Goal: Task Accomplishment & Management: Complete application form

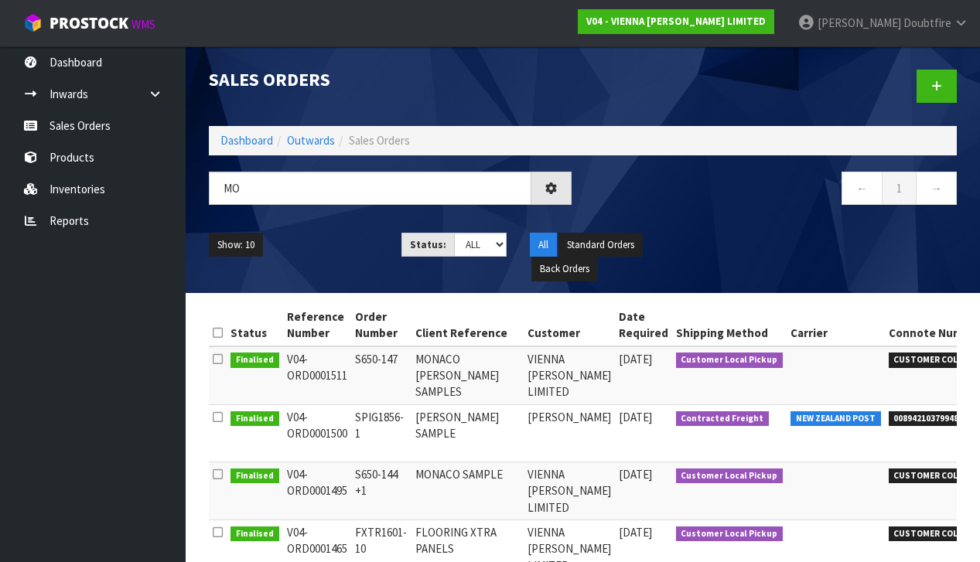
type input "M"
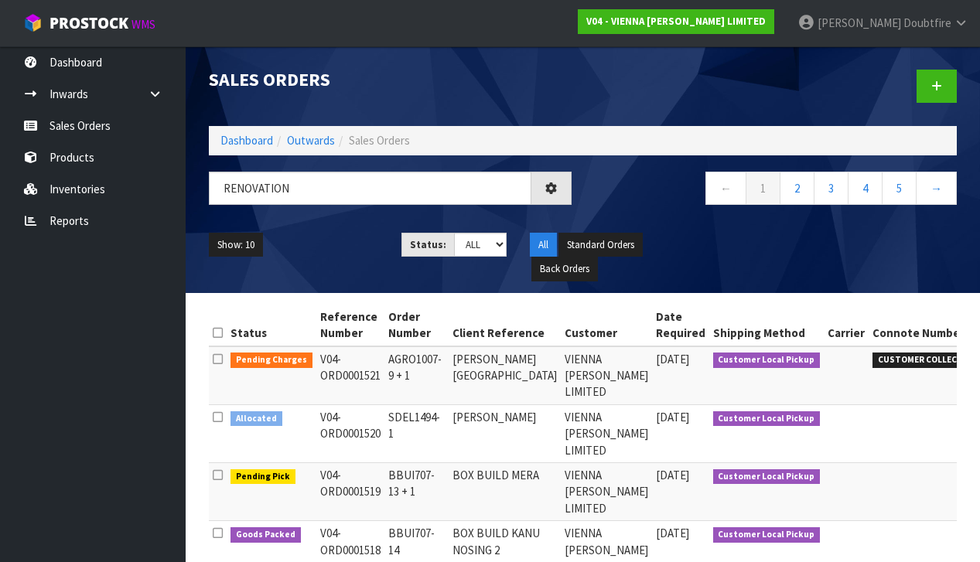
type input "RENOVATION"
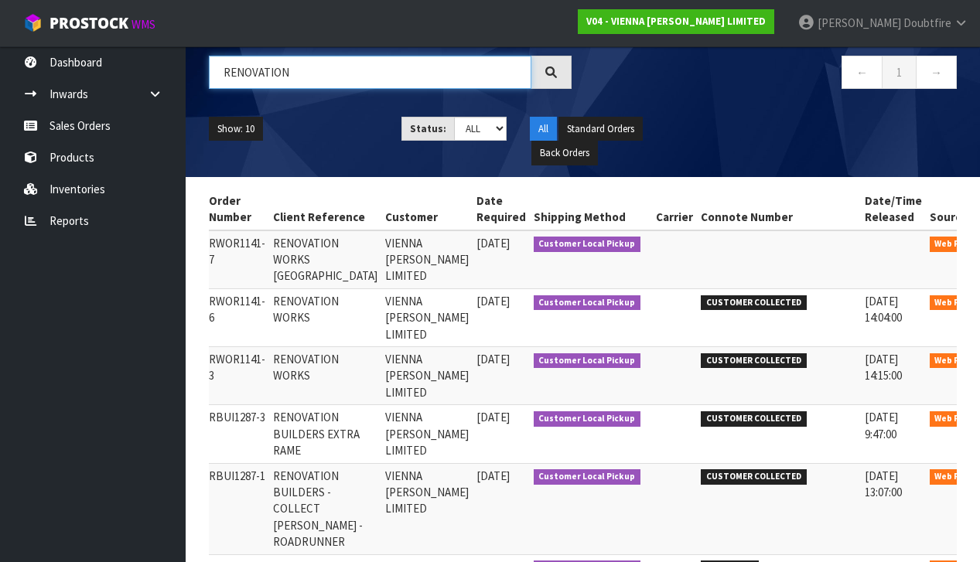
scroll to position [0, 162]
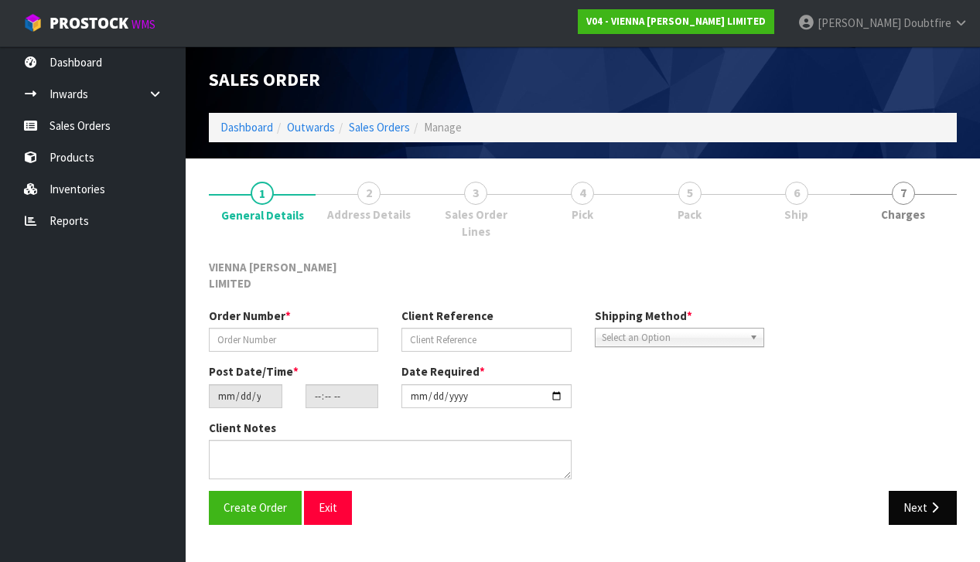
type input "RWOR1141-6"
type input "RENOVATION WORKS"
type input "[DATE]"
type input "15:39:00.000"
type input "[DATE]"
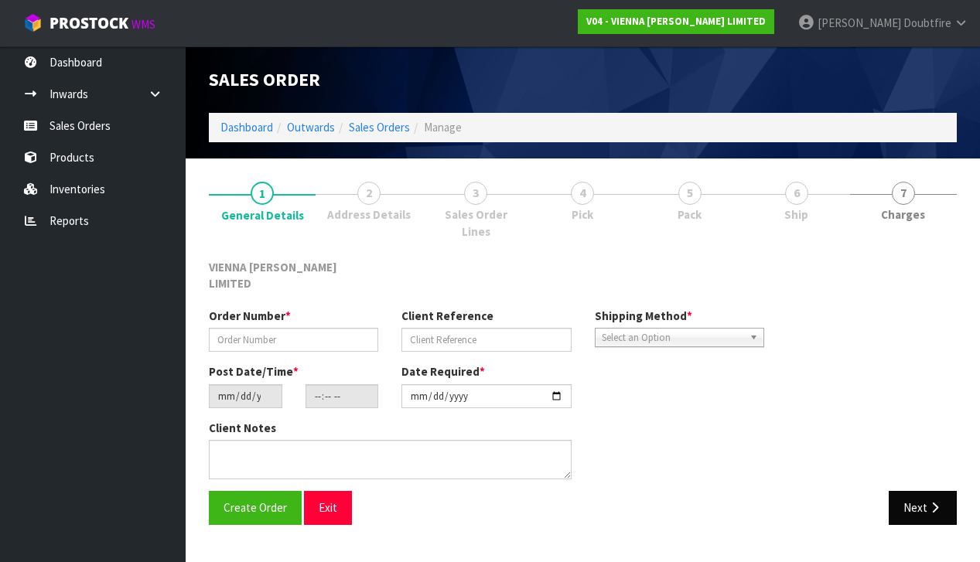
type textarea "RENOVATION WORKS [STREET_ADDRESS]"
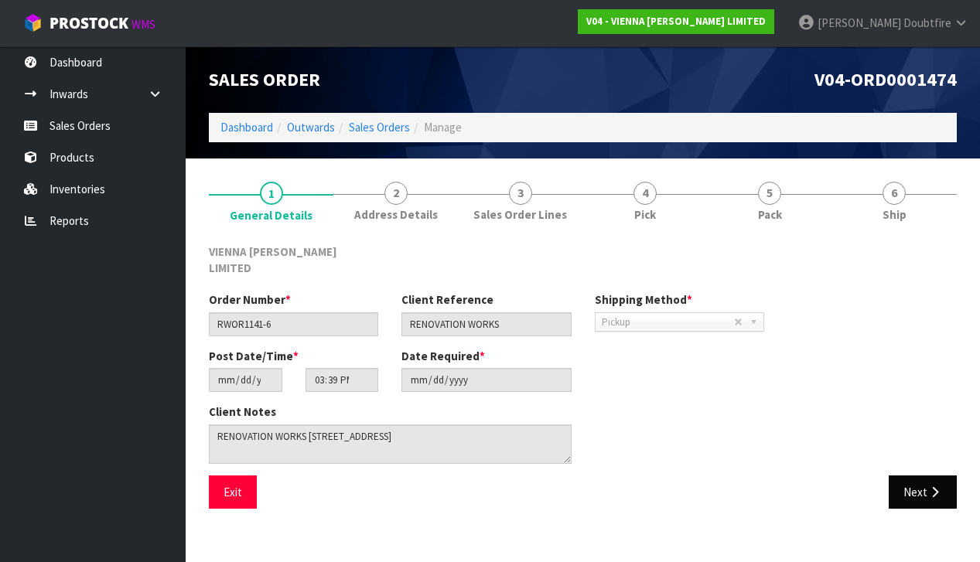
click at [910, 486] on button "Next" at bounding box center [923, 492] width 68 height 33
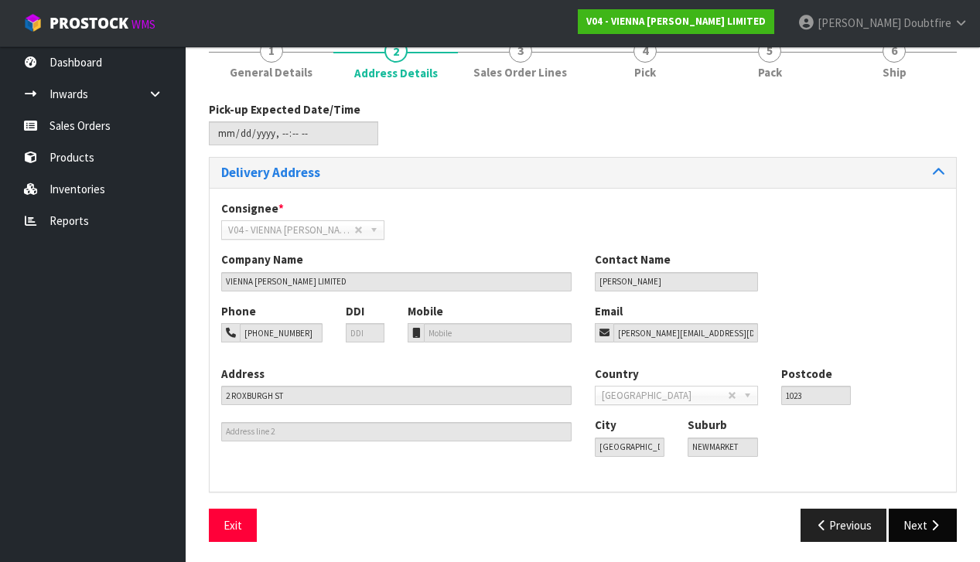
scroll to position [142, 0]
click at [909, 521] on button "Next" at bounding box center [923, 526] width 68 height 33
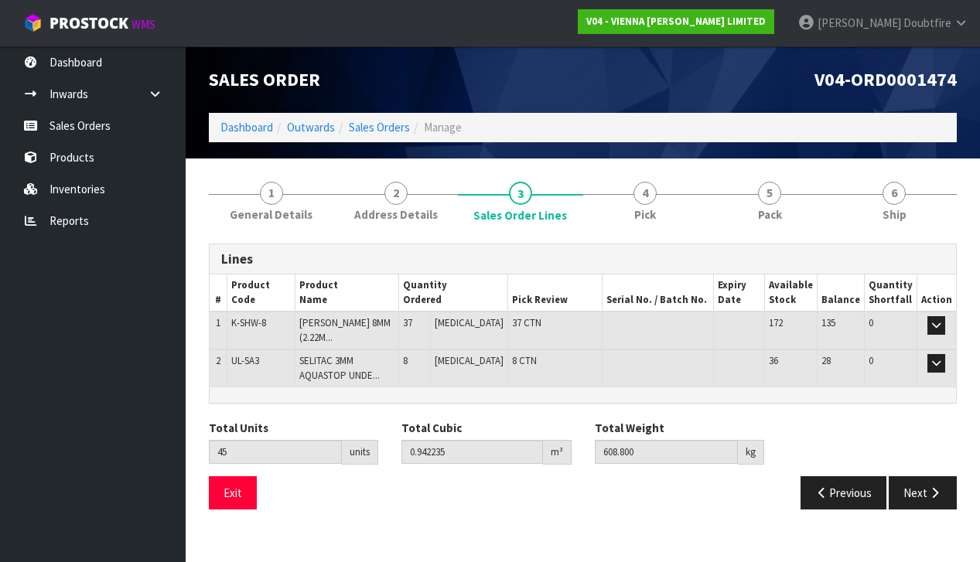
scroll to position [0, 0]
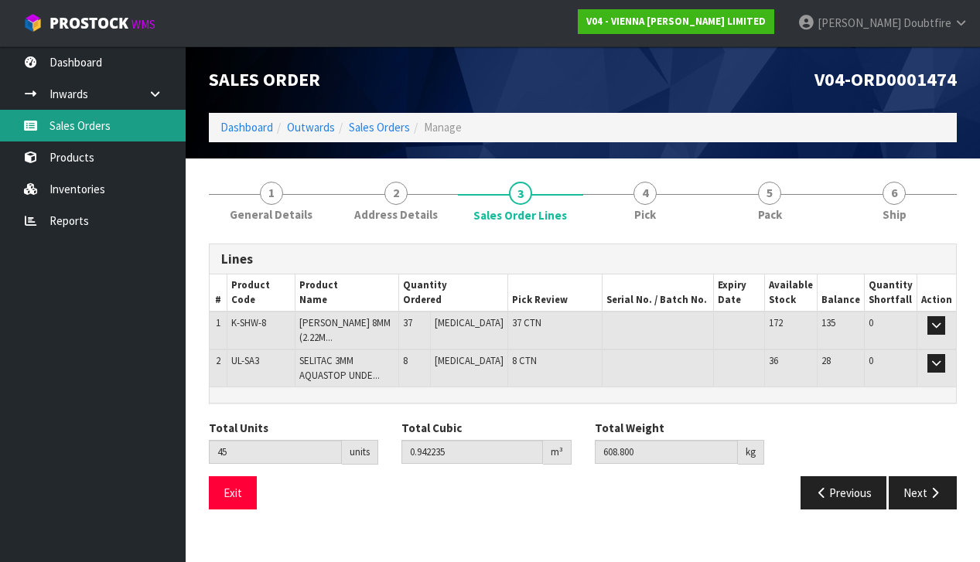
click at [79, 125] on link "Sales Orders" at bounding box center [93, 126] width 186 height 32
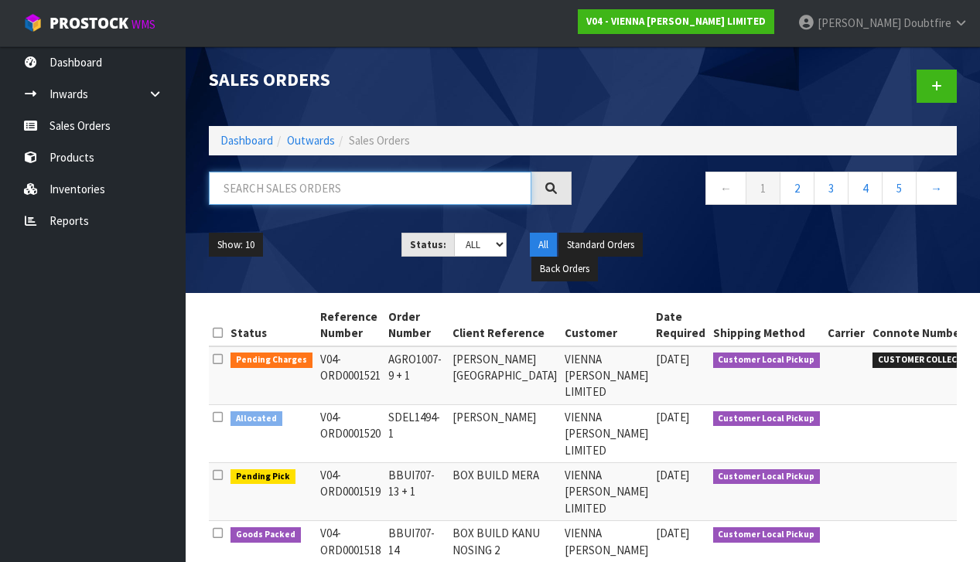
click at [264, 195] on input "text" at bounding box center [370, 188] width 323 height 33
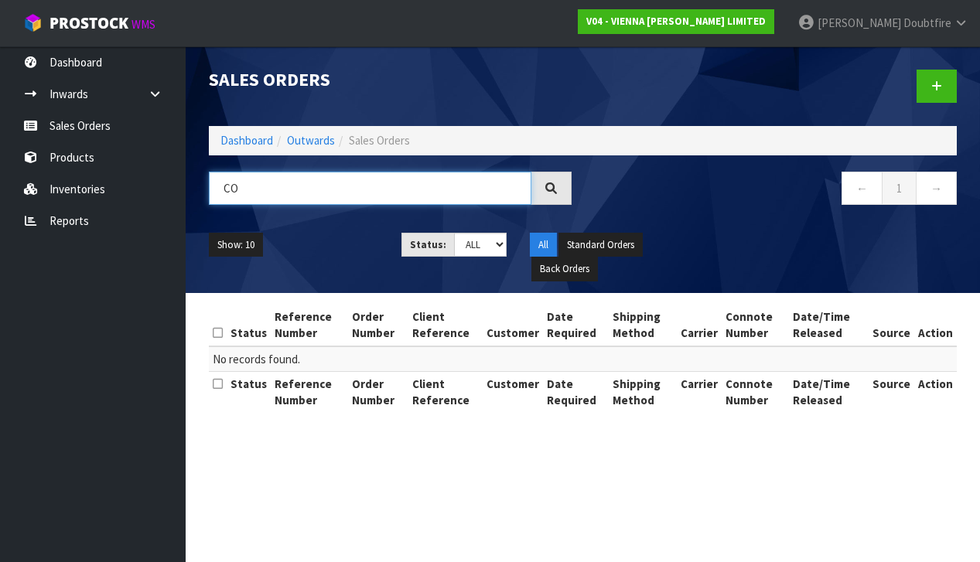
type input "C"
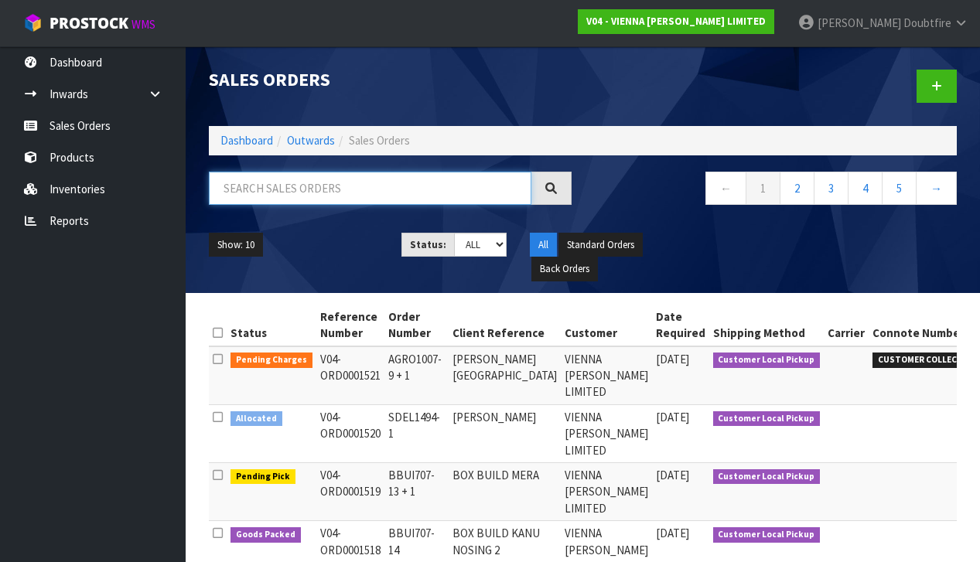
paste input "FXTR1601-11"
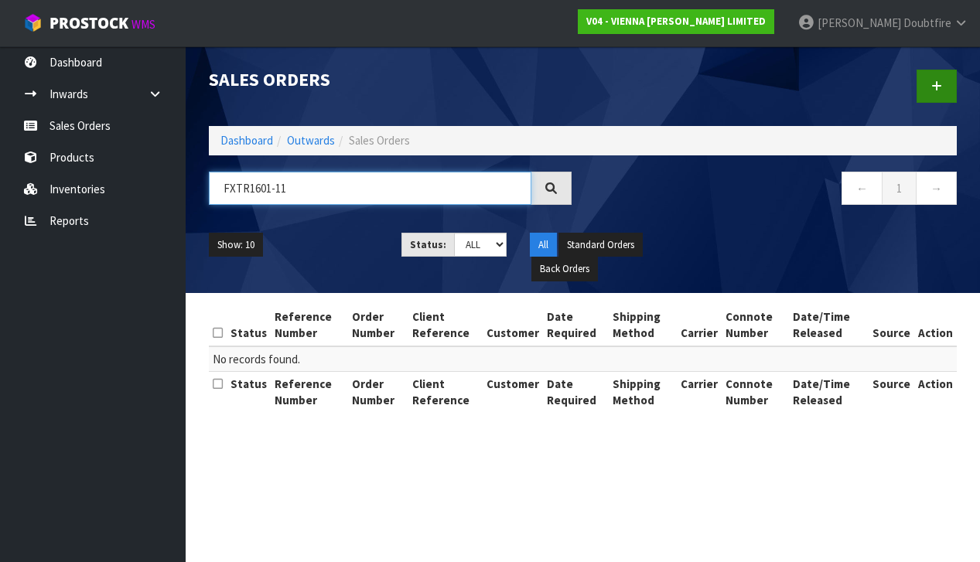
type input "FXTR1601-11"
click at [938, 81] on icon at bounding box center [936, 86] width 11 height 12
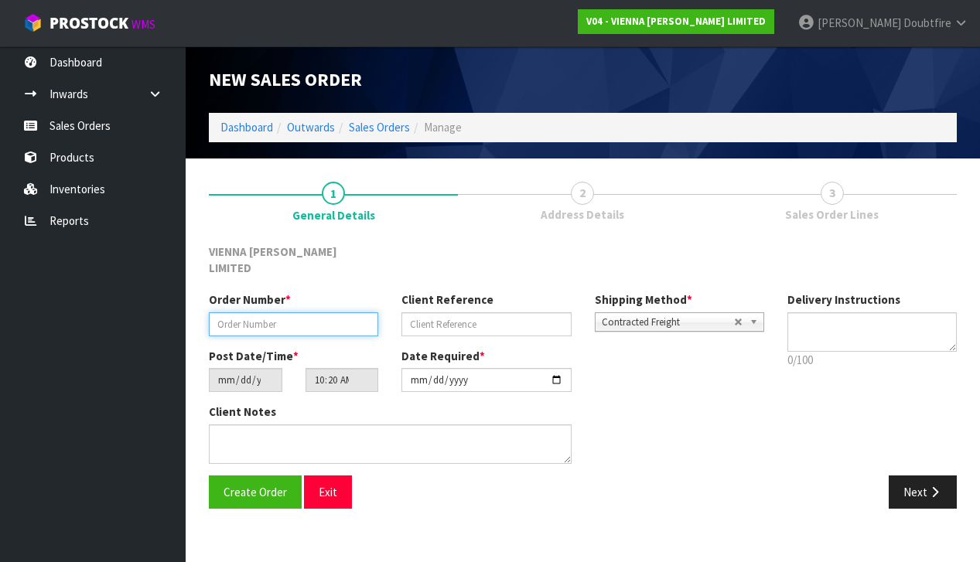
paste input "FXTR1601-11"
type input "FXTR1601-11"
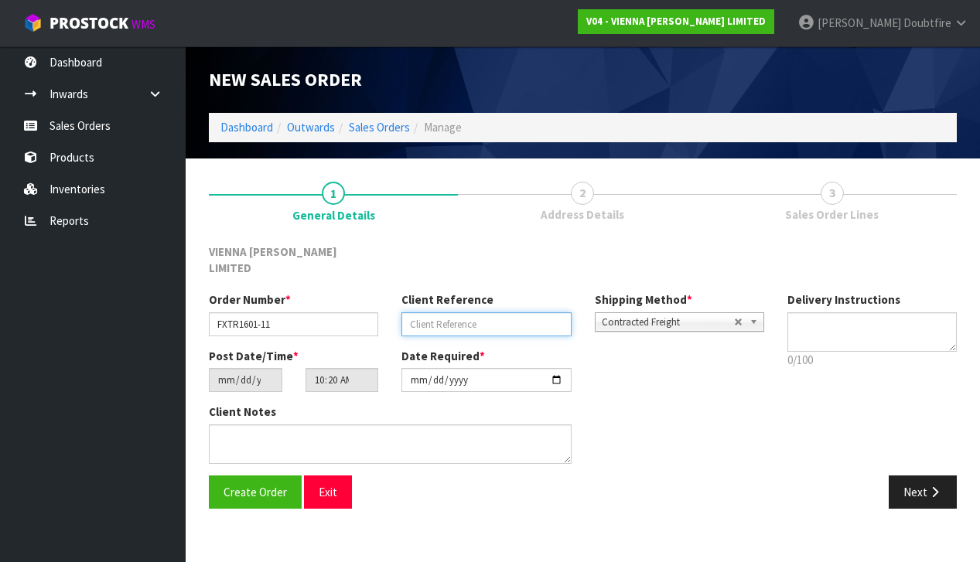
click at [476, 312] on input "text" at bounding box center [485, 324] width 169 height 24
type input "FLOORING XTRA COPPER BEECH"
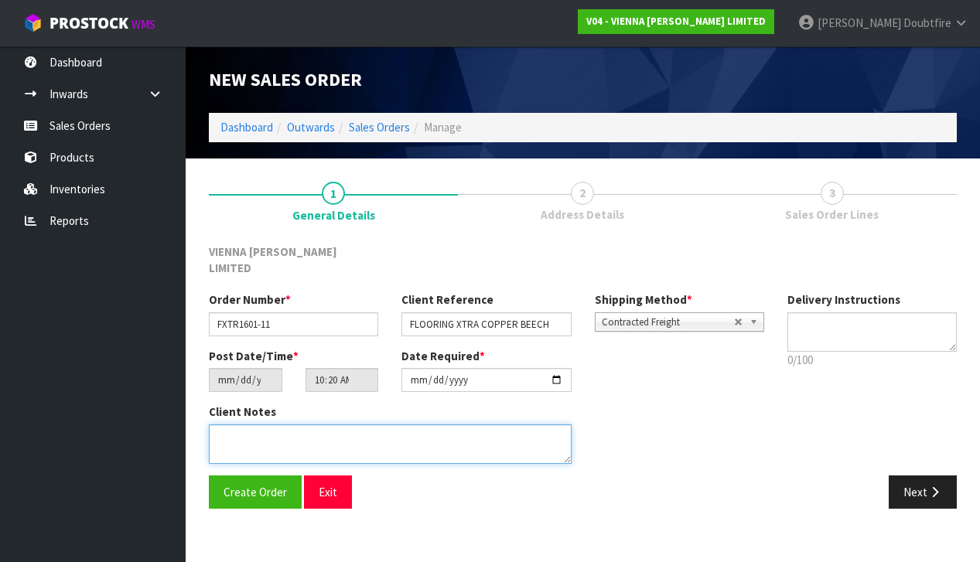
click at [284, 425] on textarea at bounding box center [390, 444] width 363 height 39
type textarea "FLOORING XTRA COPPER BEECH"
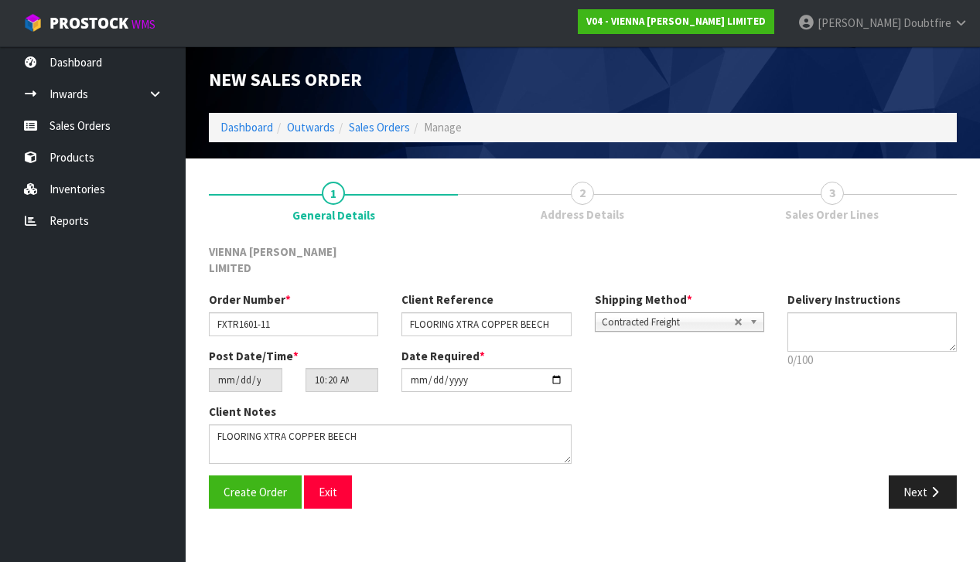
click at [657, 313] on span "Contracted Freight" at bounding box center [668, 322] width 132 height 19
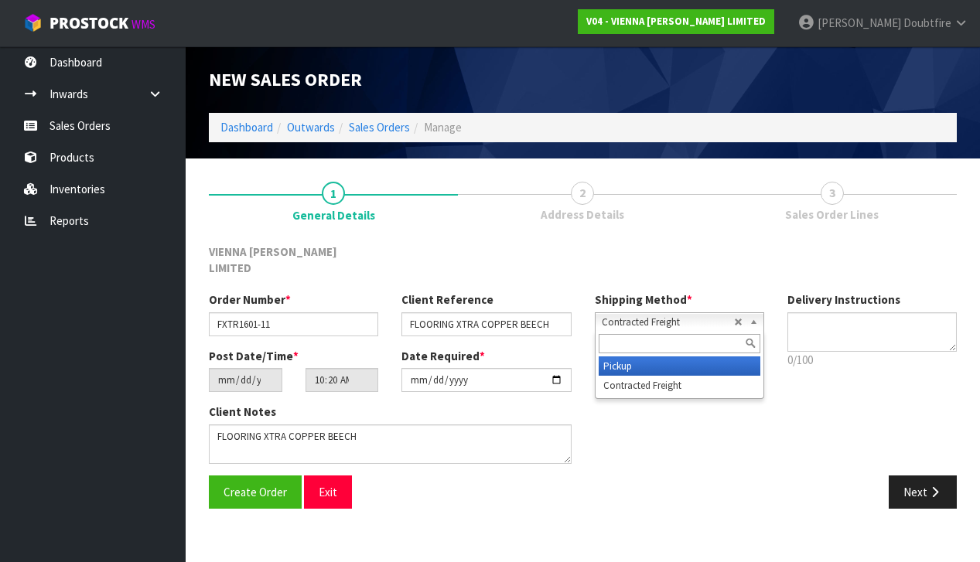
click at [616, 357] on li "Pickup" at bounding box center [680, 366] width 162 height 19
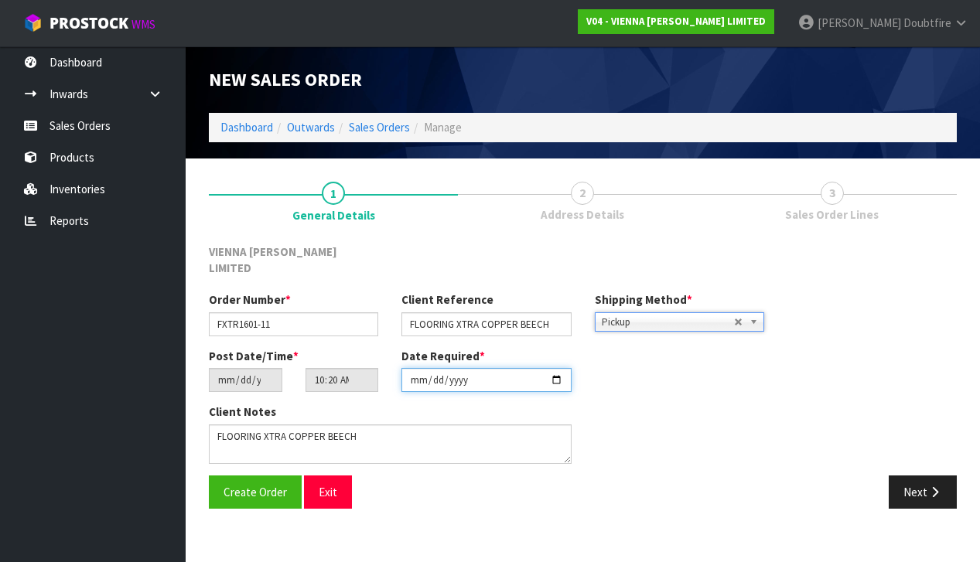
click at [415, 371] on input "[DATE]" at bounding box center [485, 380] width 169 height 24
type input "[DATE]"
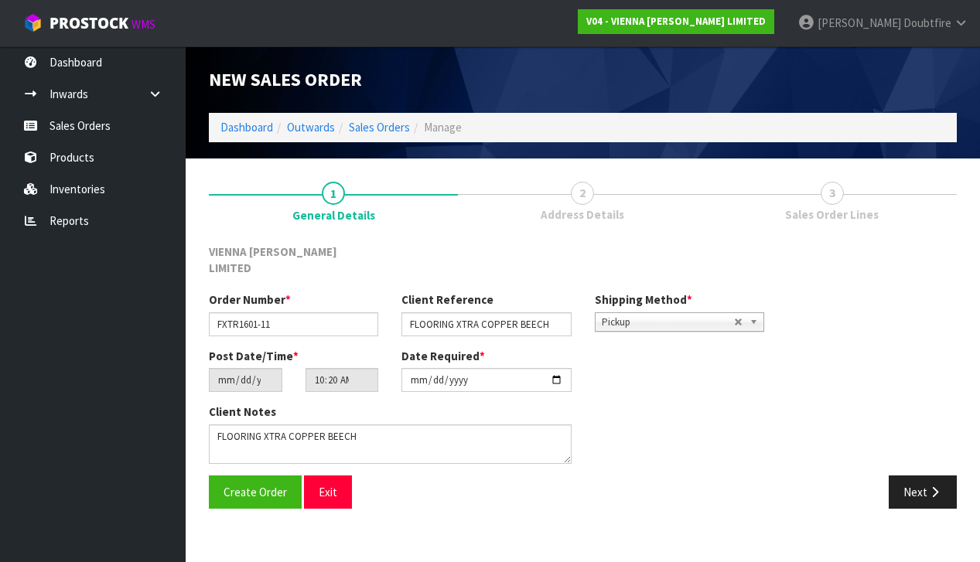
click at [378, 502] on section "1 General Details 2 Address Details 3 Sales Order Lines VIENNA [PERSON_NAME] LI…" at bounding box center [583, 346] width 794 height 374
click at [235, 485] on span "Create Order" at bounding box center [255, 492] width 63 height 15
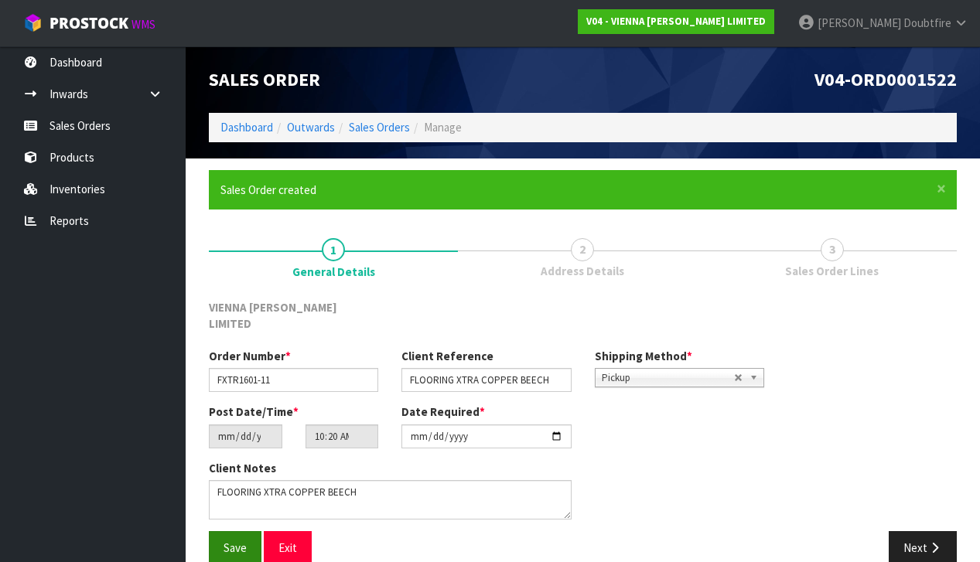
click at [235, 541] on span "Save" at bounding box center [235, 548] width 23 height 15
click at [936, 542] on icon "button" at bounding box center [934, 548] width 15 height 12
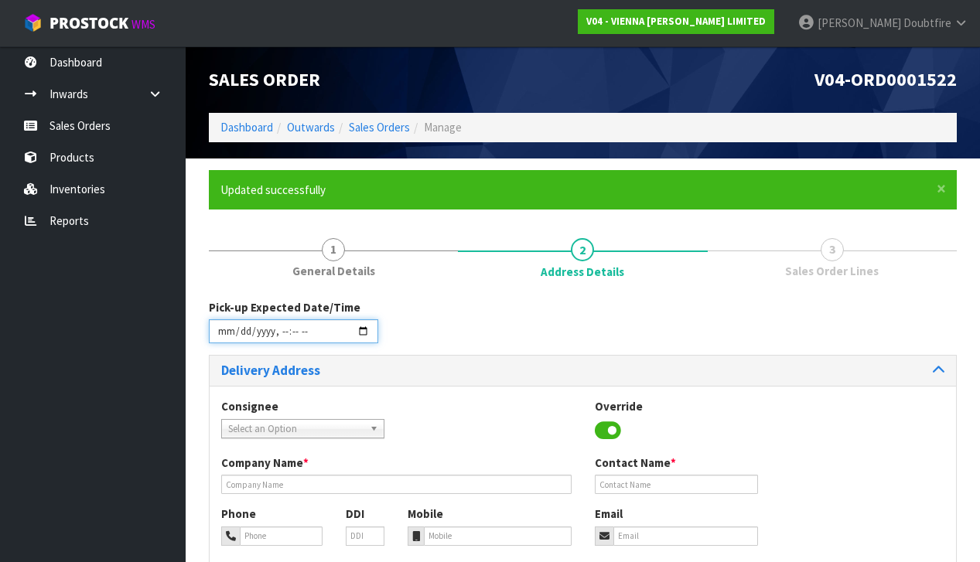
click at [217, 337] on input "datetime-local" at bounding box center [293, 331] width 169 height 24
type input "[DATE]T10:22"
click at [422, 418] on div "Consignee 000001.BAY MECHANICS - BAY MECHANICS 000001A - BRAKE & TRANSMISSION N…" at bounding box center [583, 426] width 746 height 56
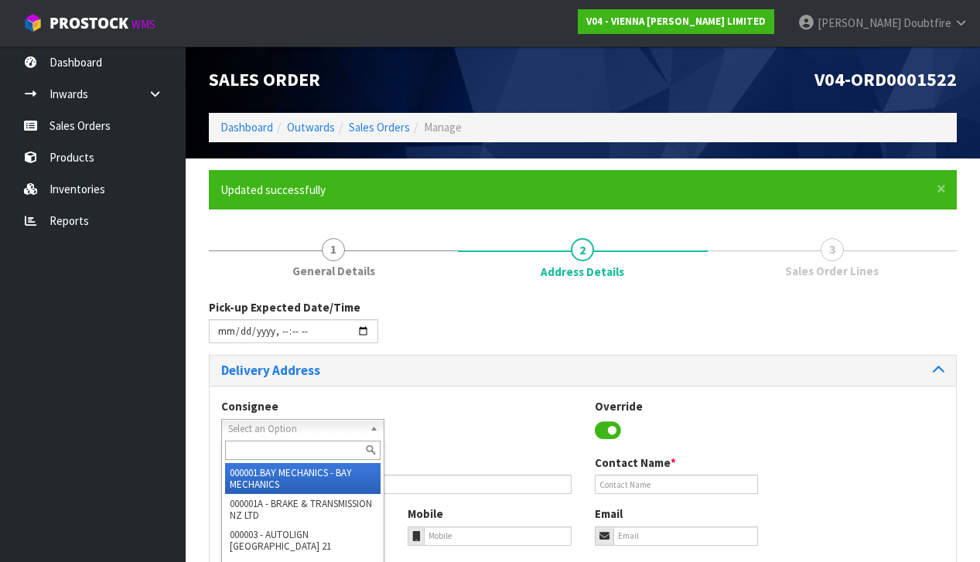
click at [247, 425] on span "Select an Option" at bounding box center [295, 429] width 135 height 19
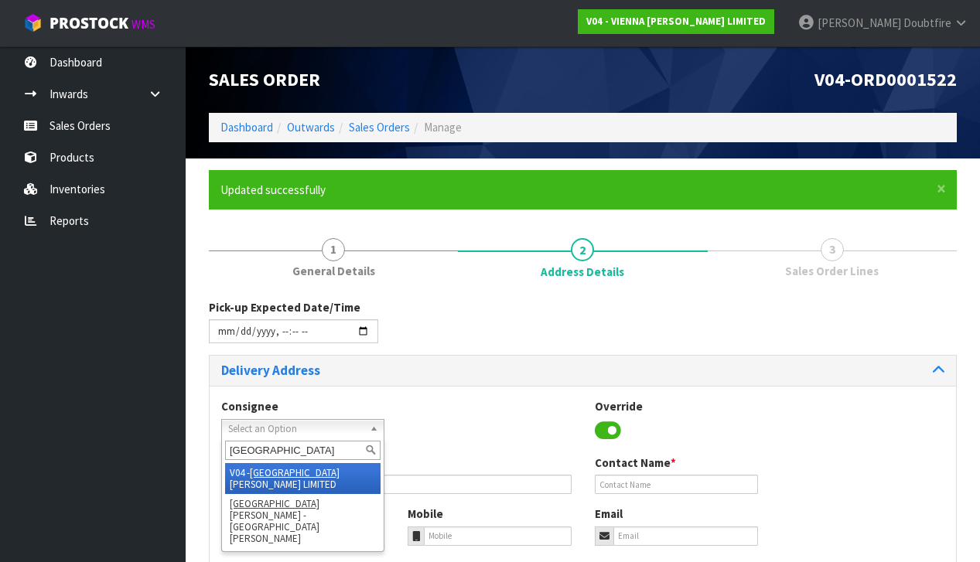
type input "[GEOGRAPHIC_DATA]"
click at [286, 470] on li "V04 - VIENNA [PERSON_NAME] LIMITED" at bounding box center [302, 478] width 155 height 31
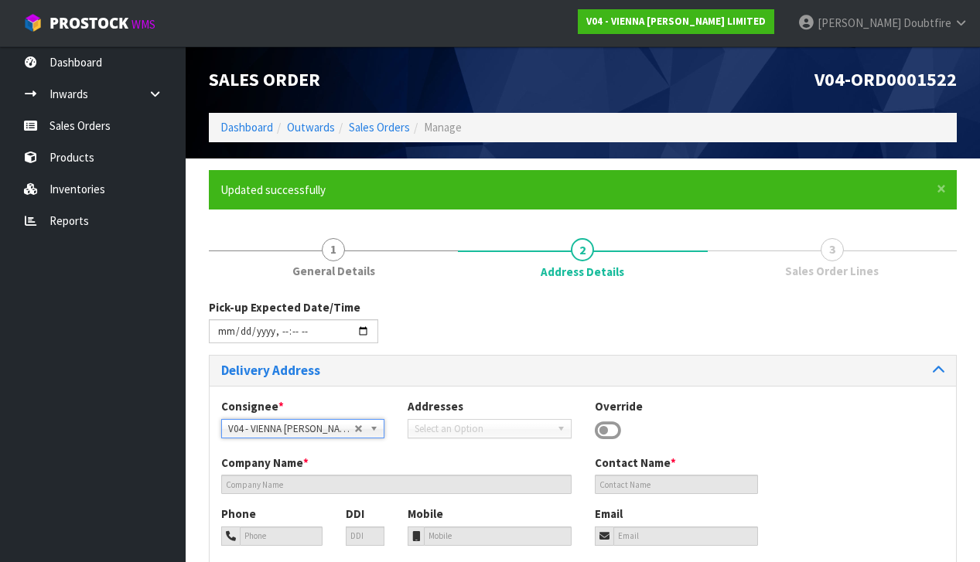
type input "VIENNA [PERSON_NAME] LIMITED"
type input "[PERSON_NAME]"
type input "[PHONE_NUMBER]"
type input "[PERSON_NAME][EMAIL_ADDRESS][DOMAIN_NAME]"
type input "2 ROXBURGH ST"
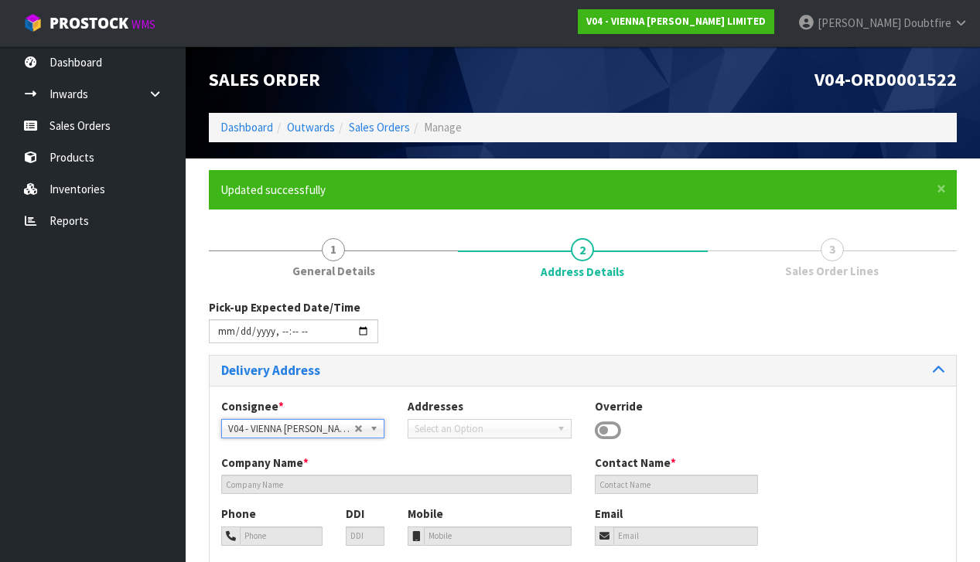
type input "1023"
type input "[GEOGRAPHIC_DATA]"
type input "NEWMARKET"
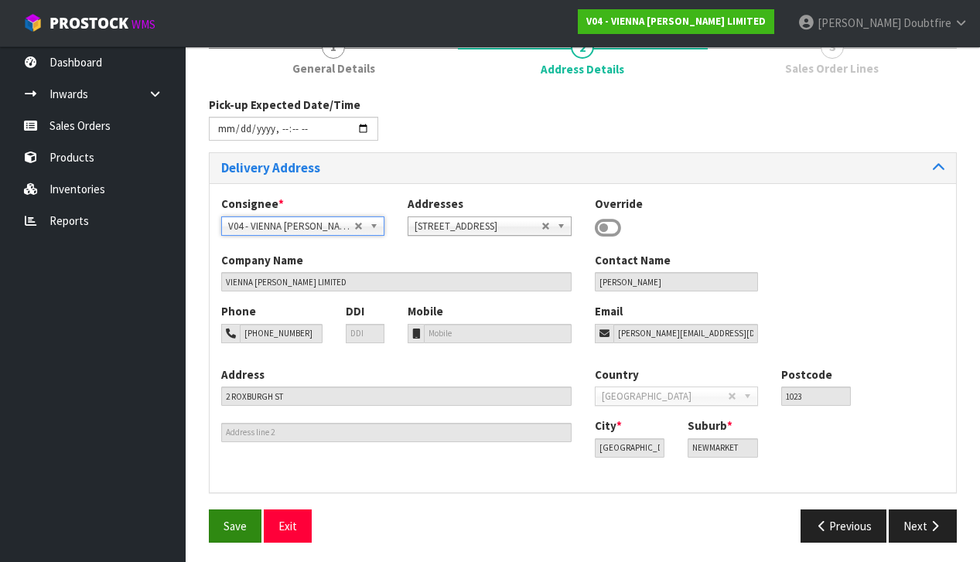
scroll to position [202, 0]
click at [235, 529] on span "Save" at bounding box center [235, 527] width 23 height 15
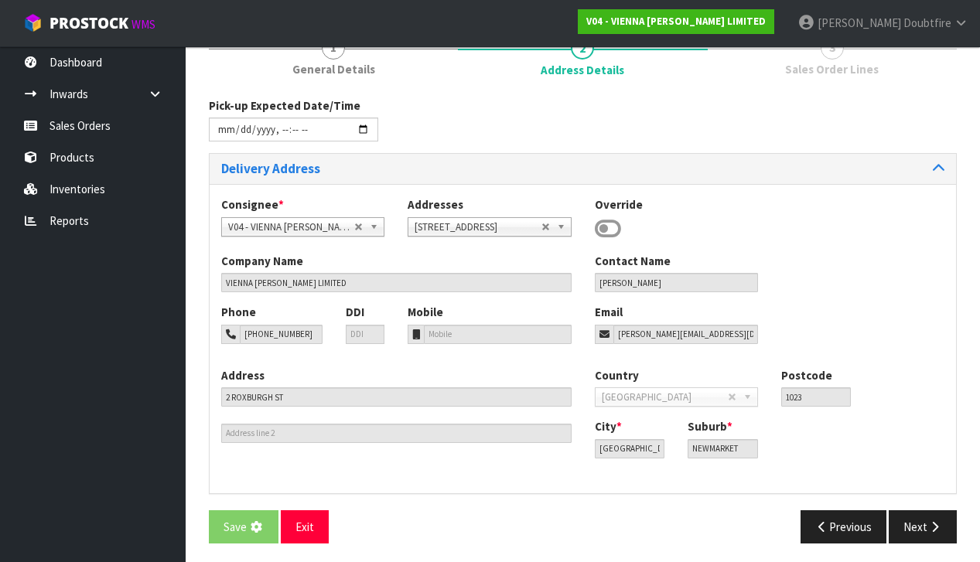
scroll to position [0, 0]
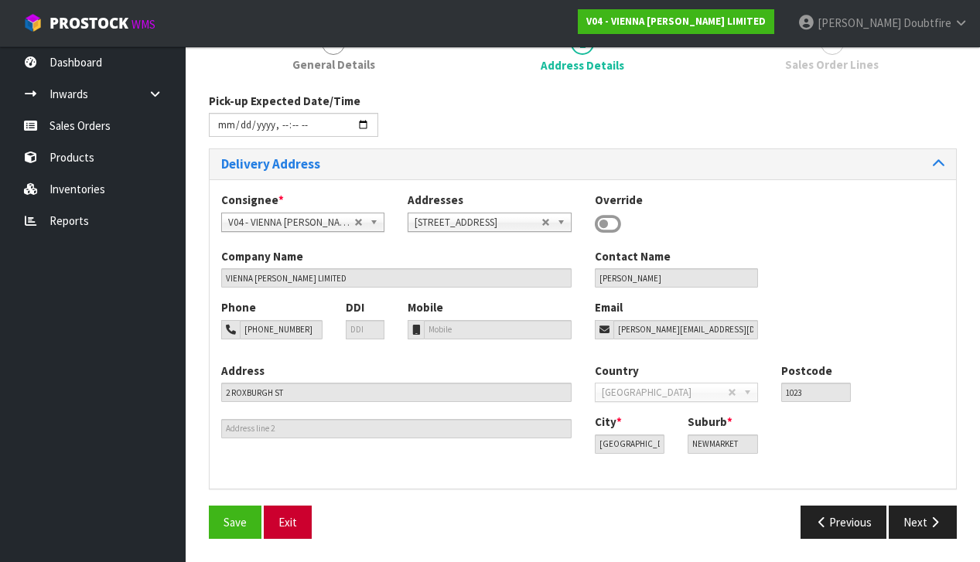
type input "[DATE]T10:22"
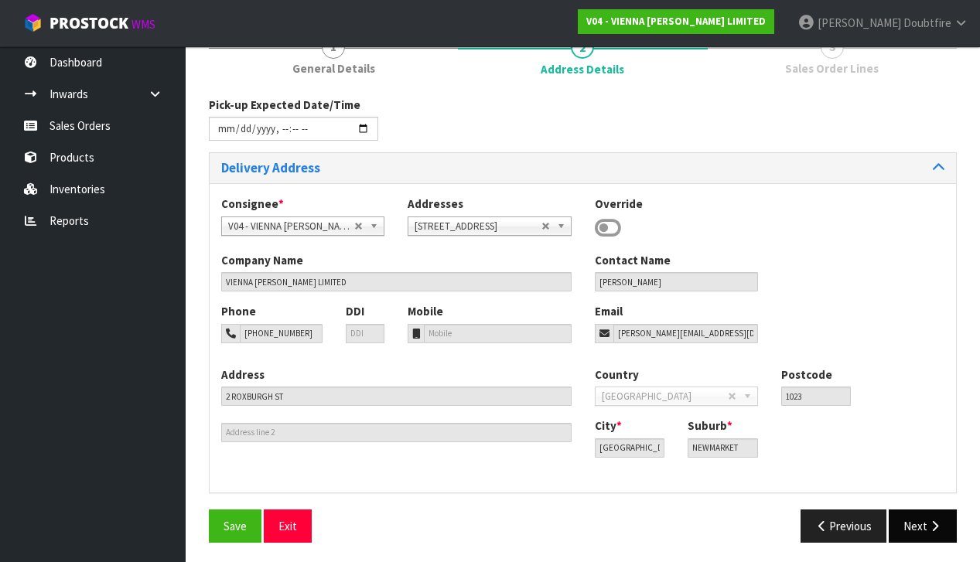
scroll to position [202, 0]
click at [944, 525] on button "Next" at bounding box center [923, 527] width 68 height 33
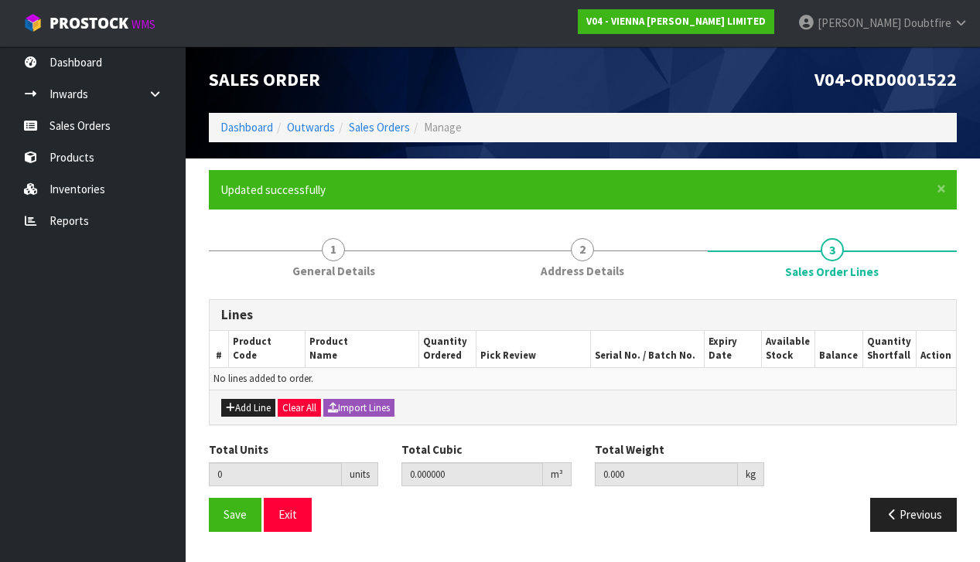
scroll to position [0, 0]
click at [246, 406] on button "Add Line" at bounding box center [248, 408] width 54 height 19
type input "0"
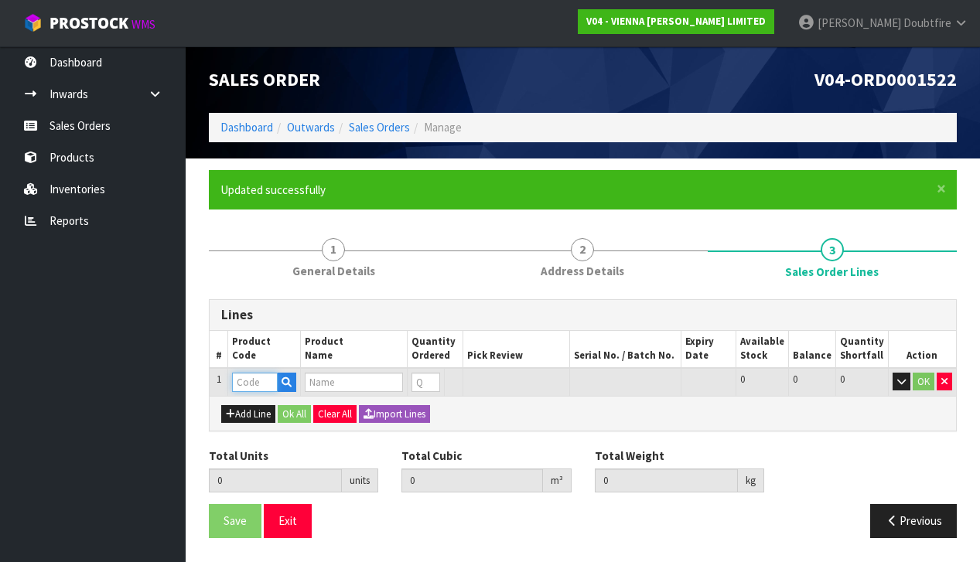
click at [244, 384] on input "text" at bounding box center [255, 382] width 46 height 19
type input "P"
type input "PC"
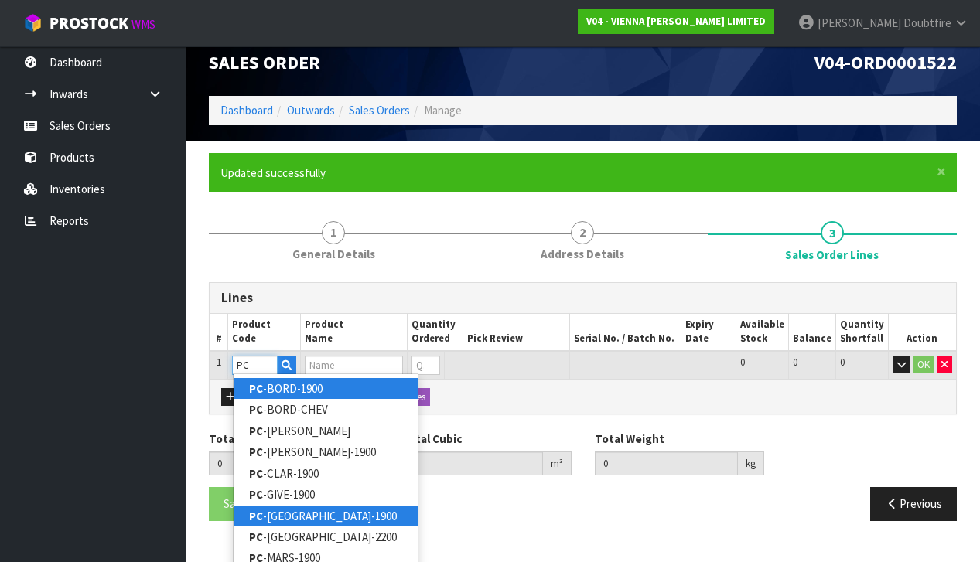
scroll to position [24, 0]
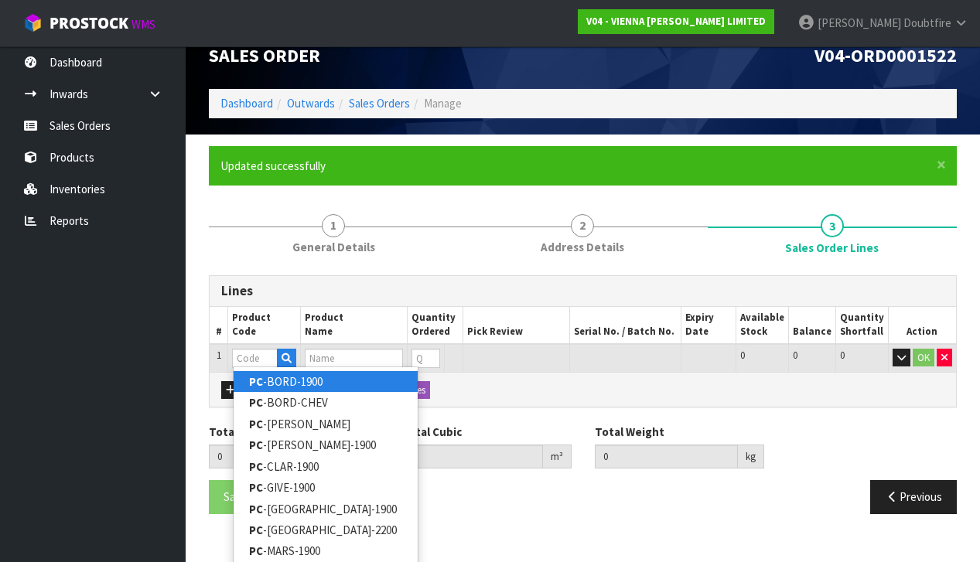
click at [281, 384] on link "PC -BORD-1900" at bounding box center [326, 381] width 184 height 21
type input "PC-BORD-1900"
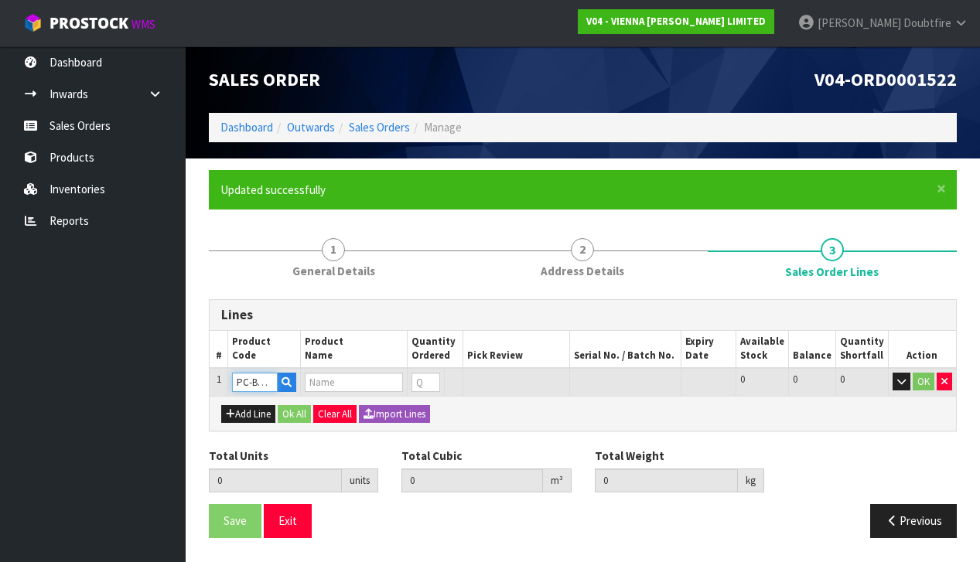
scroll to position [0, 0]
type input "0.000000"
type input "0.000"
type input "PETIT CHATEAU BORDEAUX 1900X190X15/4 (2.166M2)"
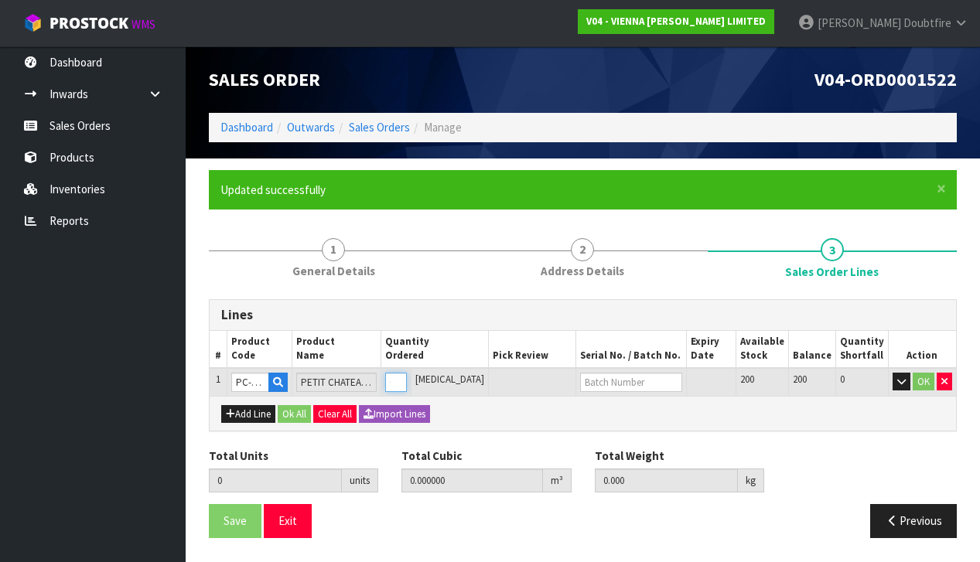
type input "1"
type input "0.0384"
type input "22"
click at [407, 377] on input "1" at bounding box center [396, 382] width 22 height 19
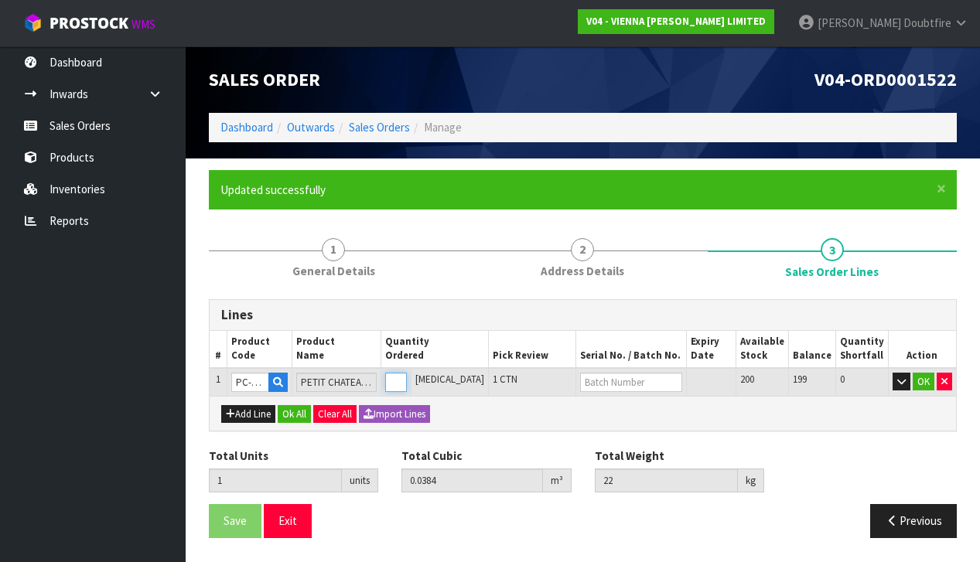
type input "2"
type input "0.0768"
type input "44"
click at [407, 377] on input "2" at bounding box center [396, 382] width 22 height 19
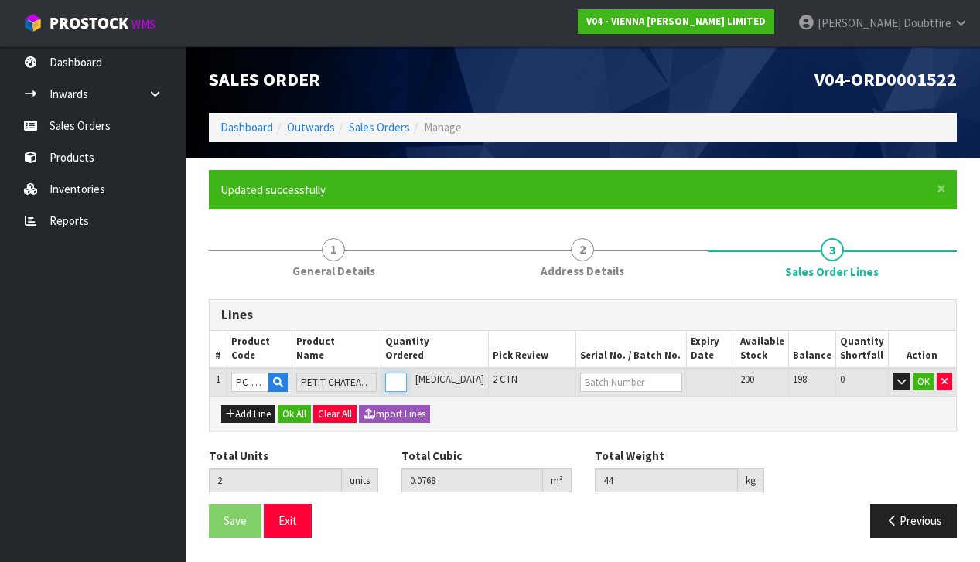
type input "3"
type input "0.1152"
type input "66"
click at [407, 377] on input "3" at bounding box center [396, 382] width 22 height 19
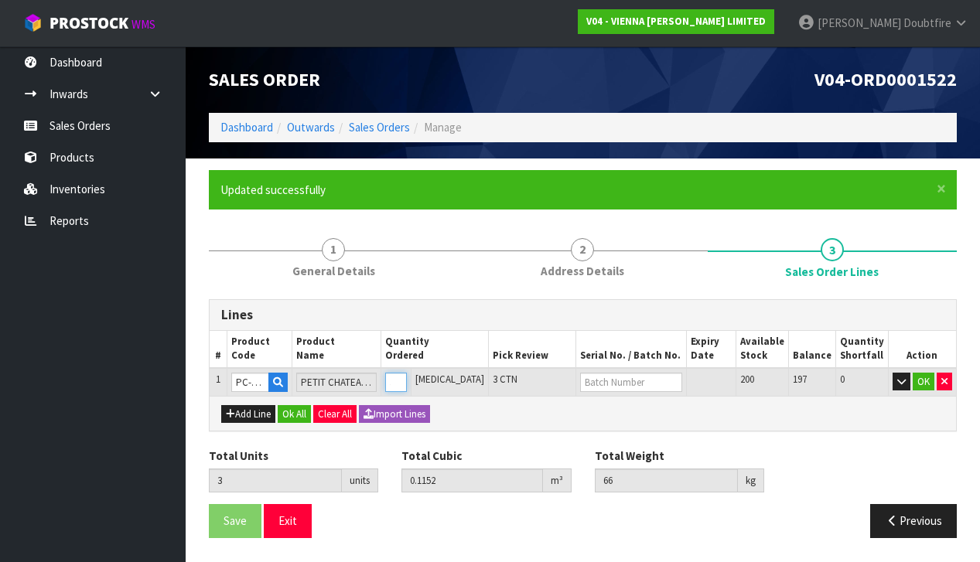
type input "4"
type input "0.1536"
type input "88"
click at [407, 377] on input "4" at bounding box center [396, 382] width 22 height 19
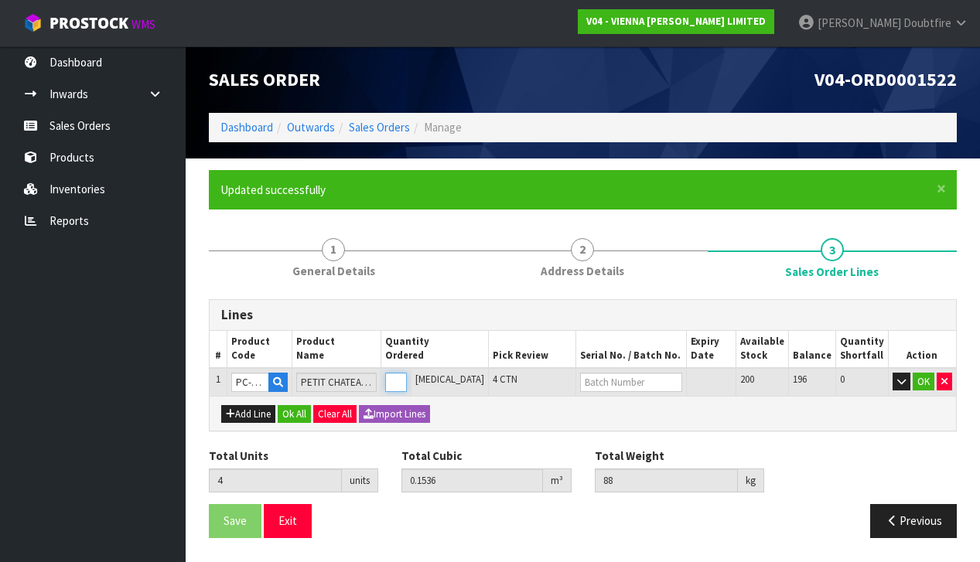
type input "5"
type input "0.192"
type input "110"
click at [407, 377] on input "5" at bounding box center [396, 382] width 22 height 19
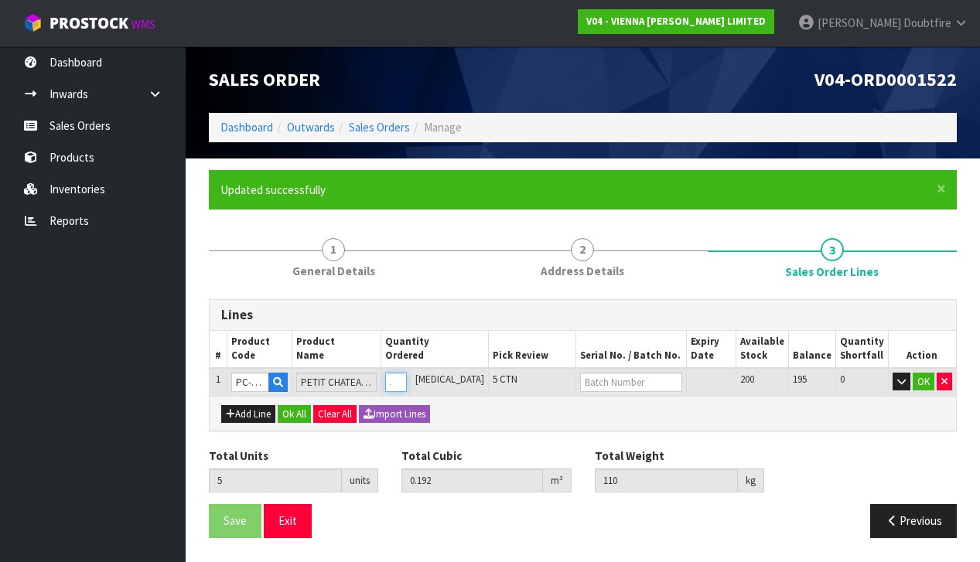
type input "6"
type input "0.2304"
type input "132"
click at [407, 377] on input "6" at bounding box center [396, 382] width 22 height 19
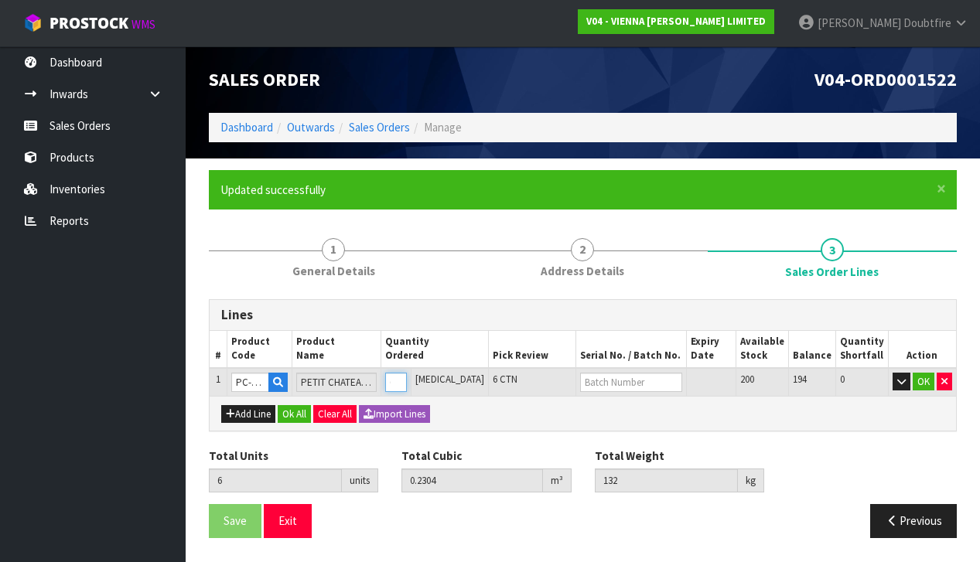
type input "7"
type input "0.2688"
type input "154"
click at [407, 377] on input "7" at bounding box center [396, 382] width 22 height 19
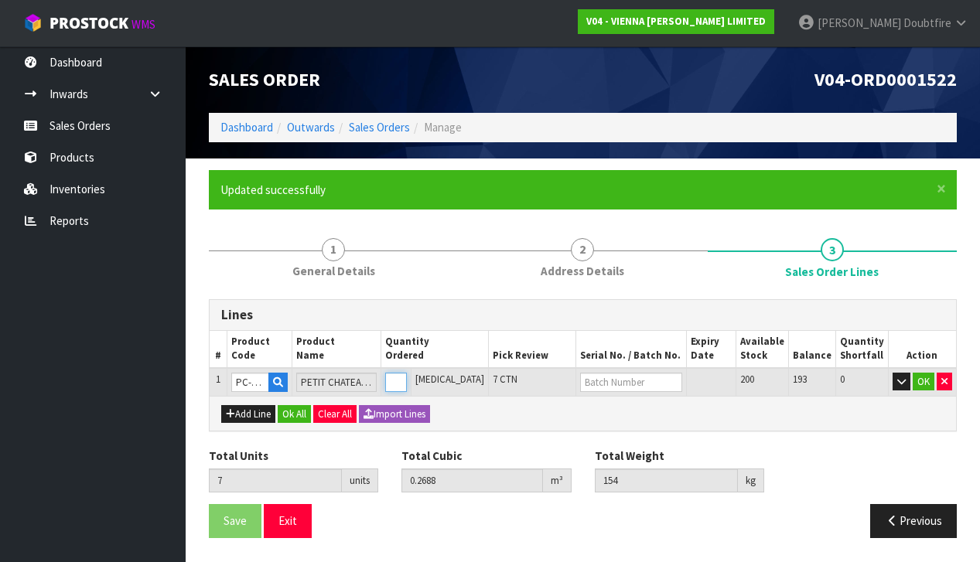
type input "8"
type input "0.3072"
type input "176"
click at [407, 377] on input "8" at bounding box center [396, 382] width 22 height 19
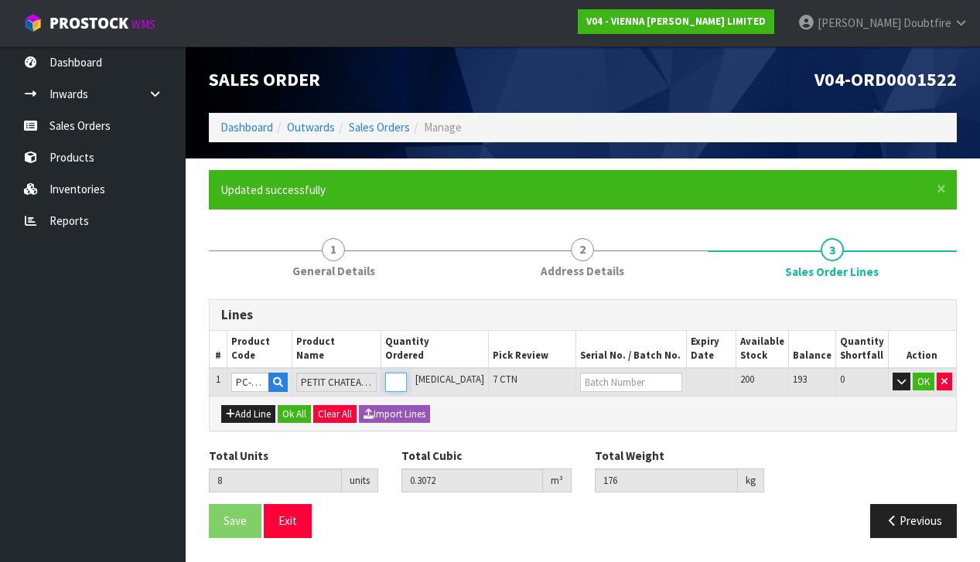
type input "9"
type input "0.3456"
type input "198"
click at [407, 377] on input "9" at bounding box center [396, 382] width 22 height 19
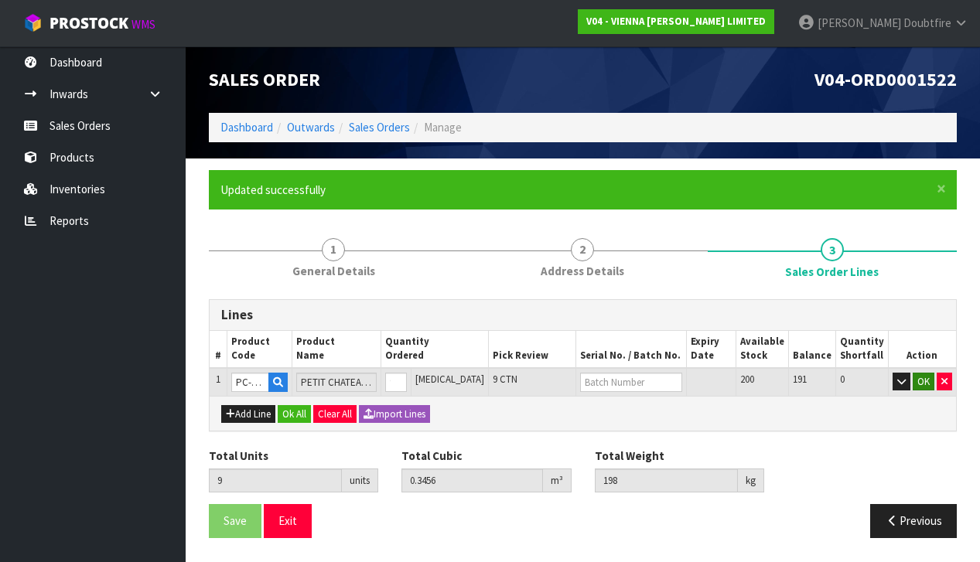
click at [917, 381] on button "OK" at bounding box center [924, 382] width 22 height 19
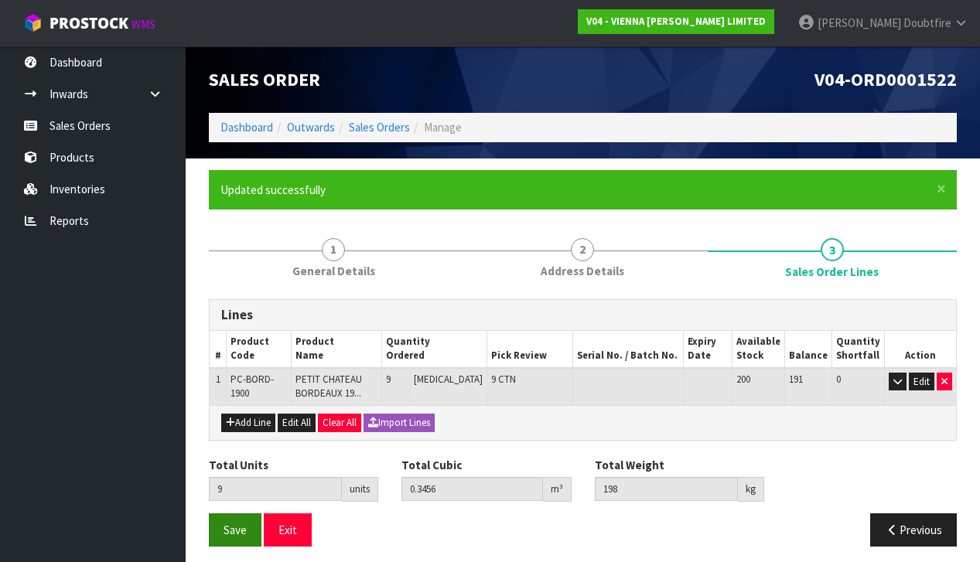
click at [219, 535] on button "Save" at bounding box center [235, 530] width 53 height 33
click at [230, 529] on span "Save" at bounding box center [235, 530] width 23 height 15
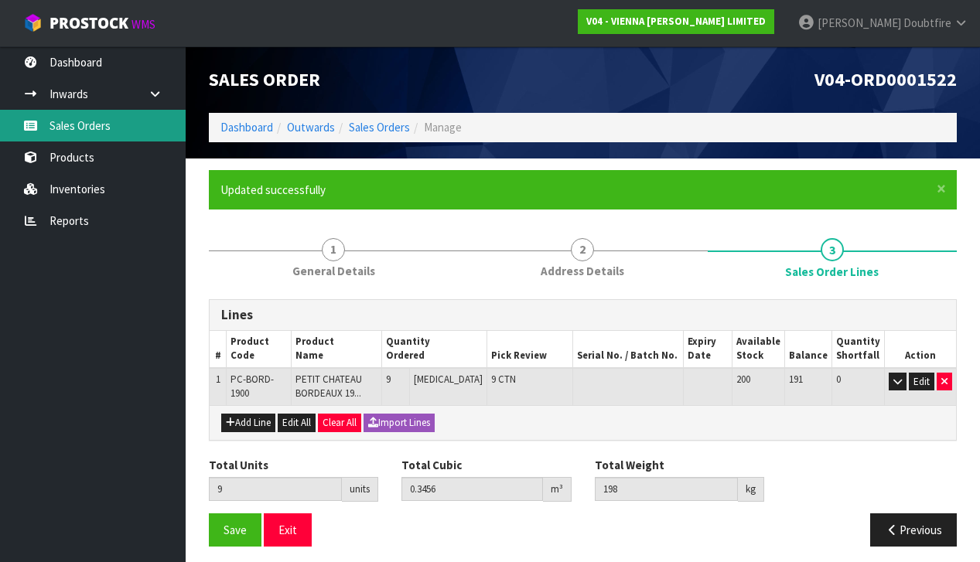
click at [77, 129] on link "Sales Orders" at bounding box center [93, 126] width 186 height 32
